Goal: Navigation & Orientation: Go to known website

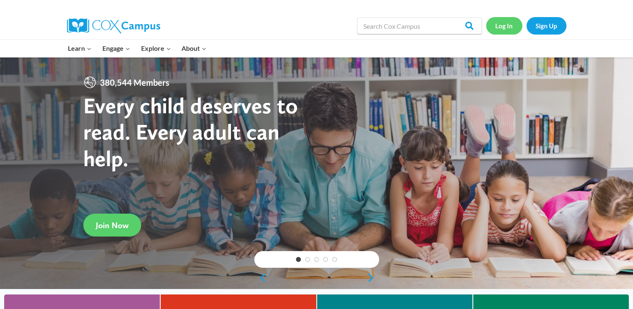
click at [496, 30] on link "Log In" at bounding box center [504, 25] width 36 height 17
click at [506, 30] on link "Log In" at bounding box center [504, 25] width 36 height 17
